Goal: Communication & Community: Answer question/provide support

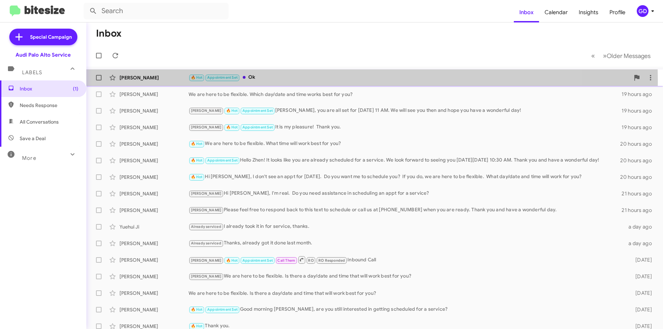
click at [137, 80] on div "[PERSON_NAME]" at bounding box center [154, 77] width 69 height 7
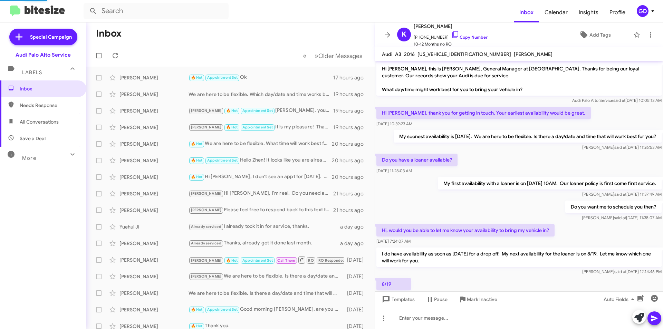
scroll to position [172, 0]
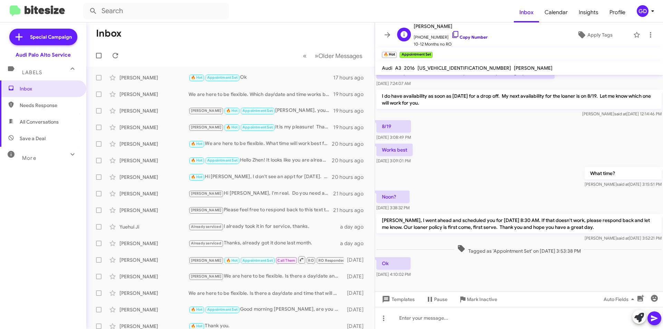
click at [467, 35] on link "Copy Number" at bounding box center [470, 37] width 36 height 5
click at [44, 104] on span "Needs Response" at bounding box center [49, 105] width 59 height 7
type input "in:needs-response"
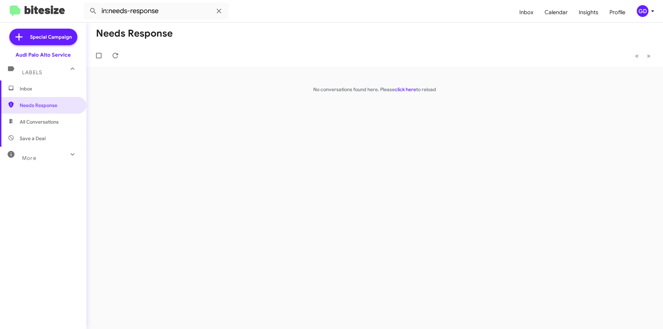
click at [22, 90] on span "Inbox" at bounding box center [49, 88] width 59 height 7
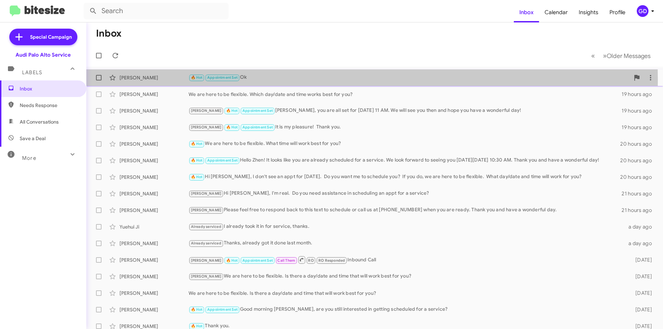
click at [146, 79] on div "[PERSON_NAME]" at bounding box center [154, 77] width 69 height 7
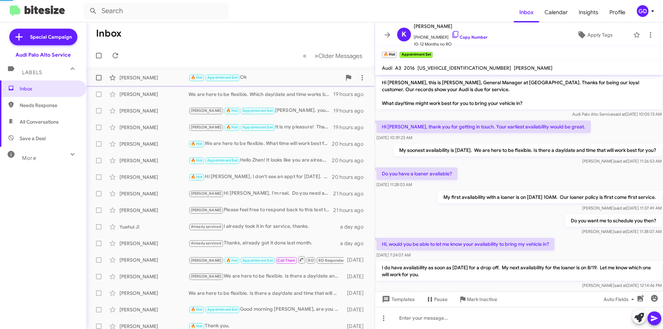
scroll to position [172, 0]
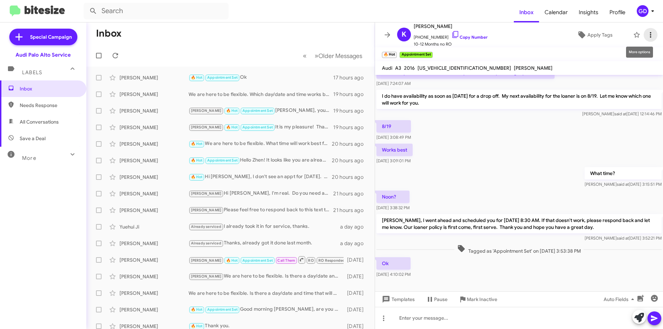
click at [648, 35] on icon at bounding box center [651, 35] width 8 height 8
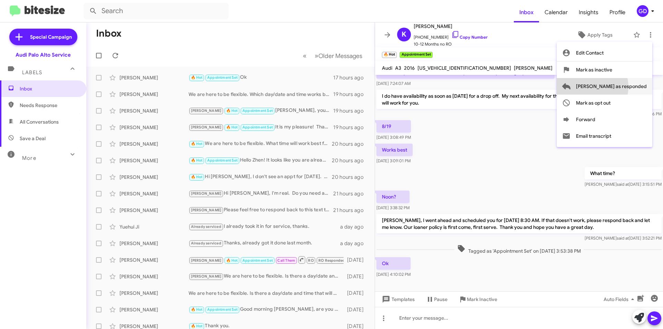
click at [620, 87] on span "[PERSON_NAME] as responded" at bounding box center [611, 86] width 71 height 17
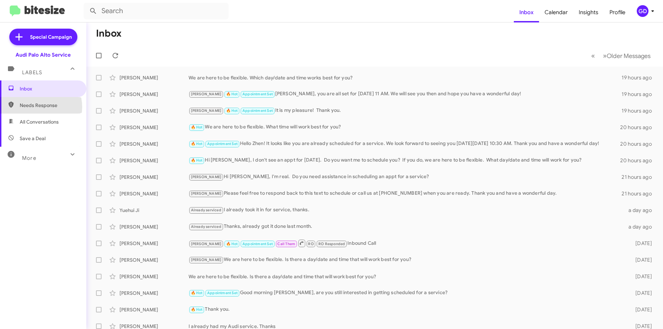
click at [37, 107] on span "Needs Response" at bounding box center [49, 105] width 59 height 7
type input "in:needs-response"
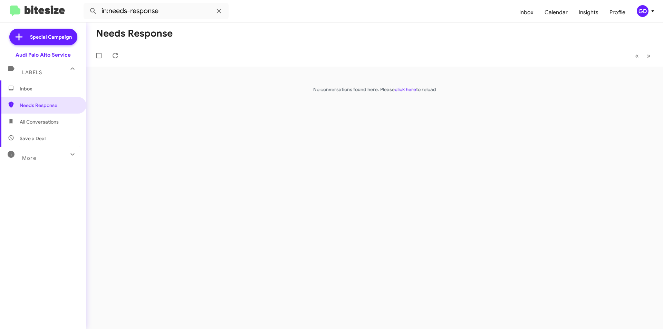
click at [35, 89] on span "Inbox" at bounding box center [49, 88] width 59 height 7
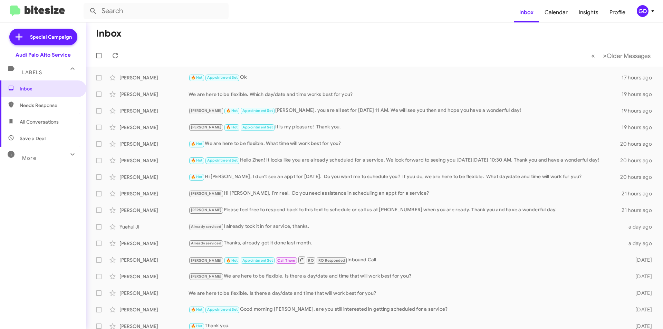
click at [26, 124] on span "All Conversations" at bounding box center [39, 121] width 39 height 7
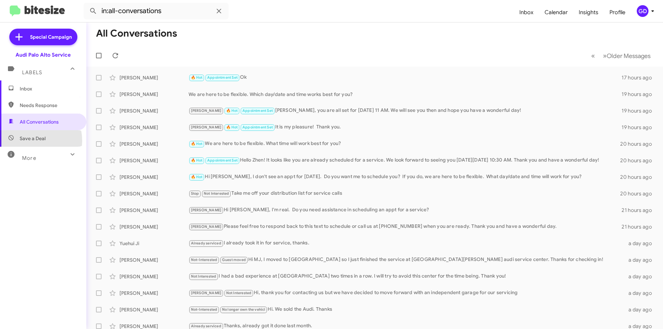
click at [27, 141] on span "Save a Deal" at bounding box center [33, 138] width 26 height 7
type input "in:not-interested"
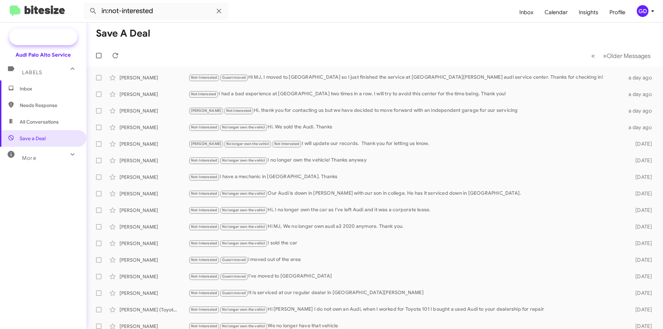
click at [50, 38] on span "Special Campaign" at bounding box center [51, 37] width 42 height 7
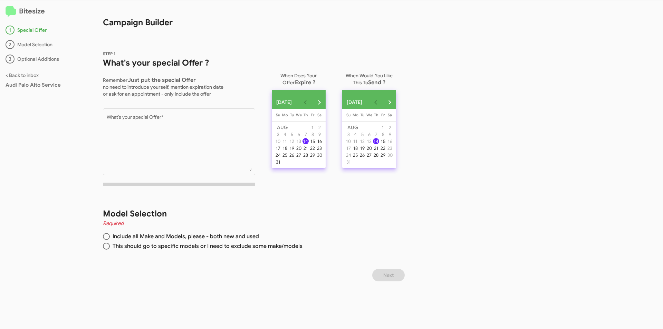
click at [25, 78] on div "Bitesize 1 Special Offer 2 Model Selection 3 Optional Additions < Back to inbox…" at bounding box center [43, 164] width 86 height 329
click at [17, 77] on link "< Back to inbox" at bounding box center [22, 75] width 33 height 6
